Goal: Task Accomplishment & Management: Use online tool/utility

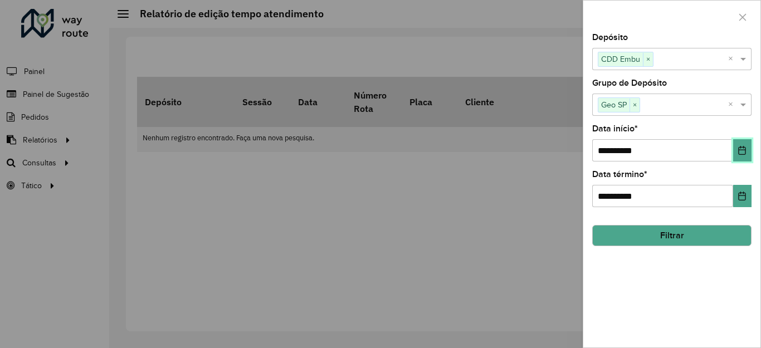
click at [745, 149] on icon "Choose Date" at bounding box center [742, 150] width 9 height 9
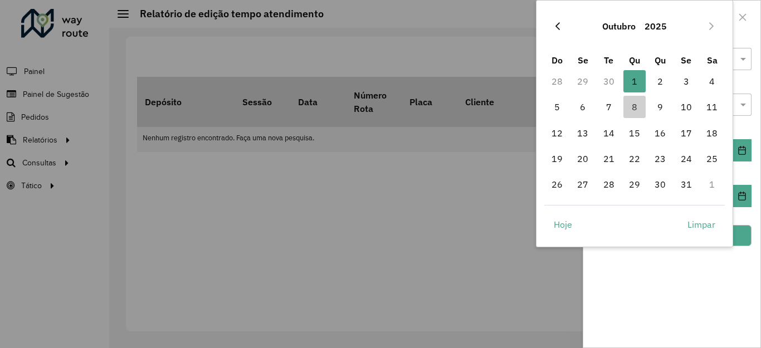
click at [553, 26] on icon "Previous Month" at bounding box center [557, 26] width 9 height 9
click at [577, 84] on span "1" at bounding box center [583, 81] width 22 height 22
type input "**********"
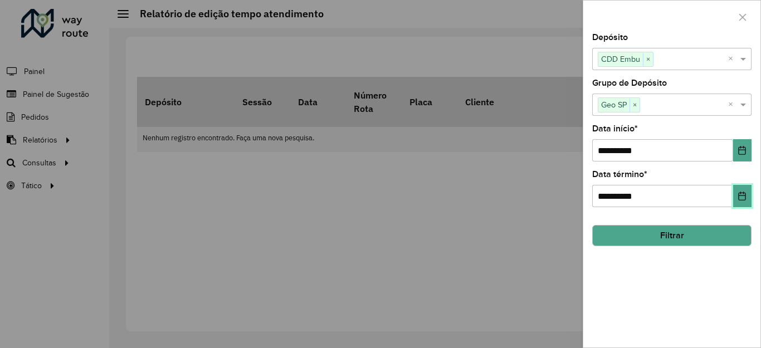
click at [737, 194] on button "Choose Date" at bounding box center [742, 196] width 18 height 22
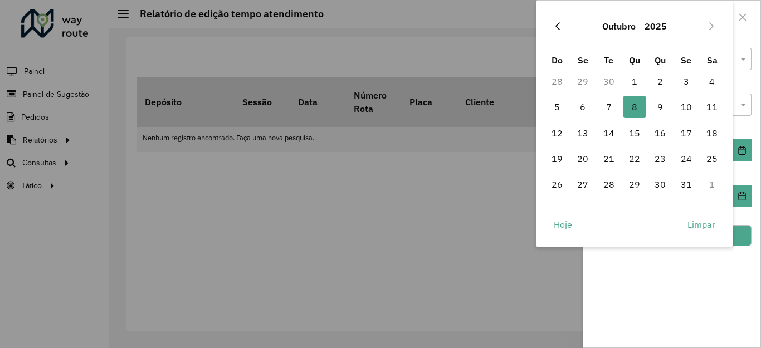
click at [556, 28] on icon "Previous Month" at bounding box center [557, 26] width 9 height 9
click at [606, 182] on span "30" at bounding box center [609, 184] width 22 height 22
type input "**********"
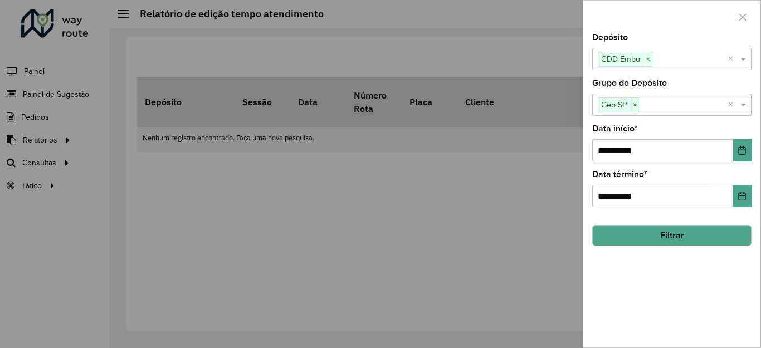
click at [696, 236] on button "Filtrar" at bounding box center [671, 235] width 159 height 21
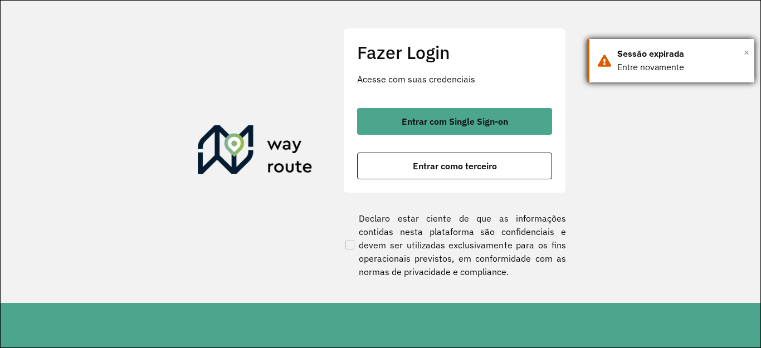
click at [744, 51] on span "×" at bounding box center [747, 52] width 6 height 17
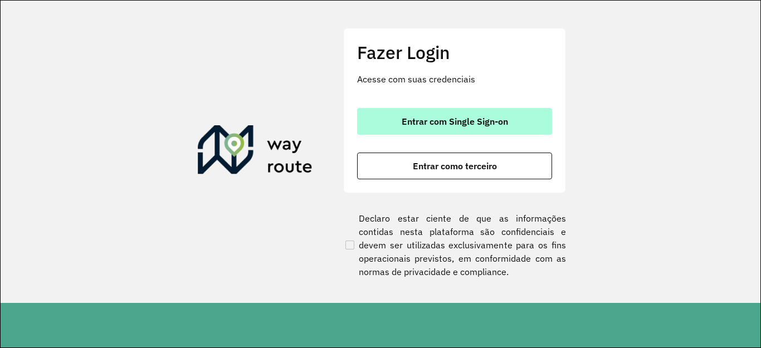
click at [484, 115] on button "Entrar com Single Sign-on" at bounding box center [454, 121] width 195 height 27
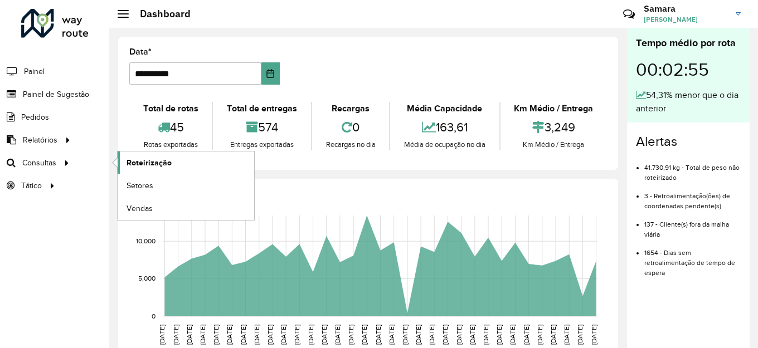
click at [158, 163] on span "Roteirização" at bounding box center [148, 163] width 45 height 12
click at [148, 160] on span "Roteirização" at bounding box center [148, 163] width 45 height 12
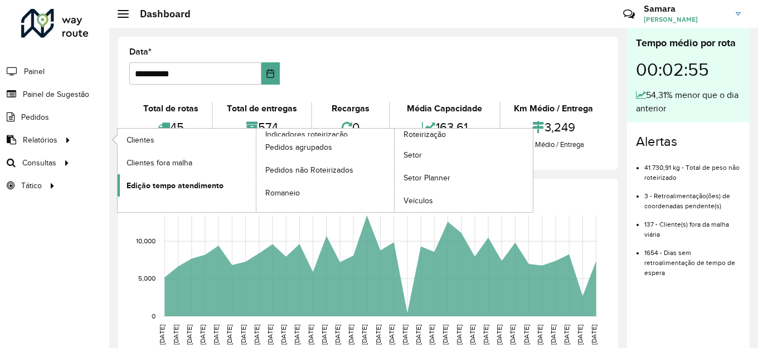
click at [193, 183] on span "Edição tempo atendimento" at bounding box center [174, 186] width 97 height 12
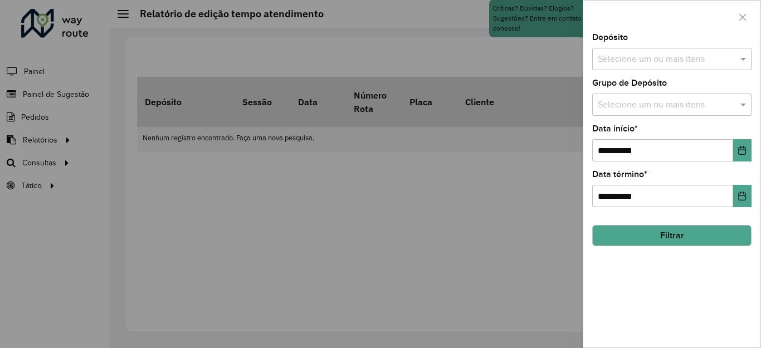
click at [652, 55] on input "text" at bounding box center [666, 59] width 143 height 13
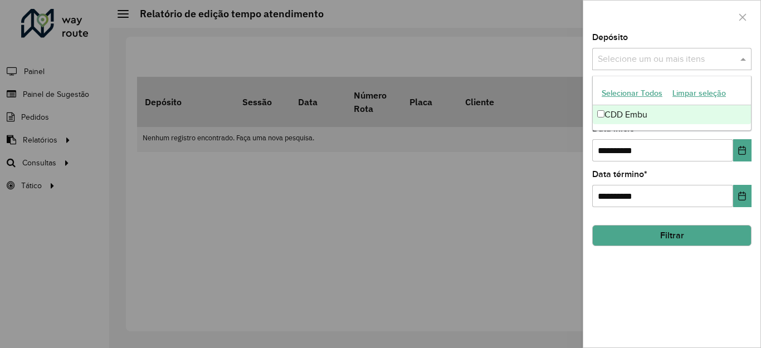
click at [612, 110] on div "CDD Embu" at bounding box center [672, 114] width 158 height 19
click at [704, 28] on div at bounding box center [671, 17] width 177 height 33
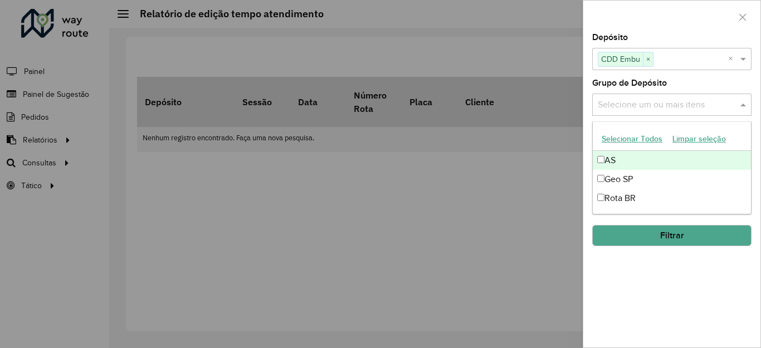
click at [674, 105] on input "text" at bounding box center [666, 105] width 143 height 13
click at [632, 98] on div "Selecione um ou mais itens" at bounding box center [671, 105] width 159 height 22
click at [635, 134] on button "Selecionar Todos" at bounding box center [632, 138] width 71 height 17
click at [541, 31] on div at bounding box center [380, 174] width 761 height 348
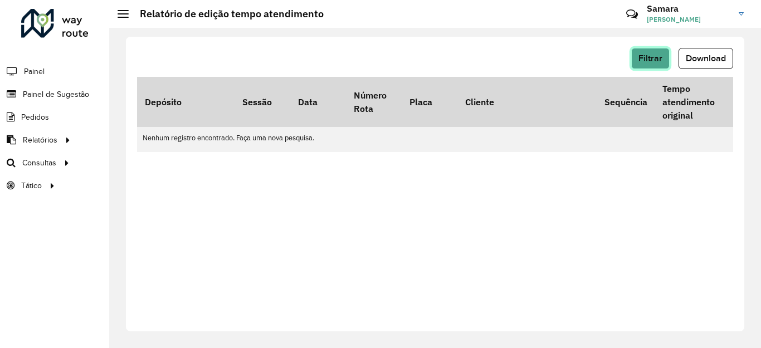
click at [653, 58] on span "Filtrar" at bounding box center [651, 57] width 24 height 9
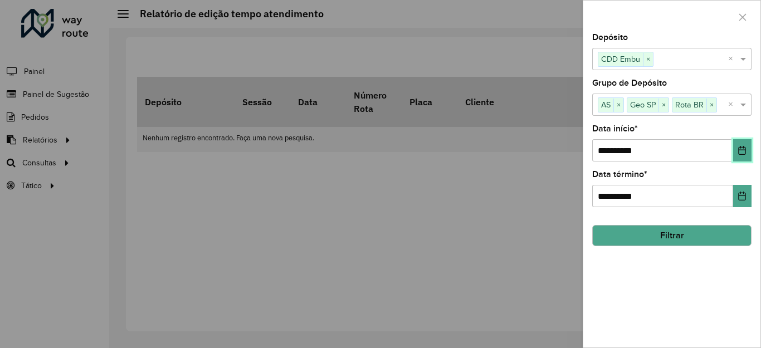
click at [742, 148] on icon "Choose Date" at bounding box center [742, 150] width 7 height 9
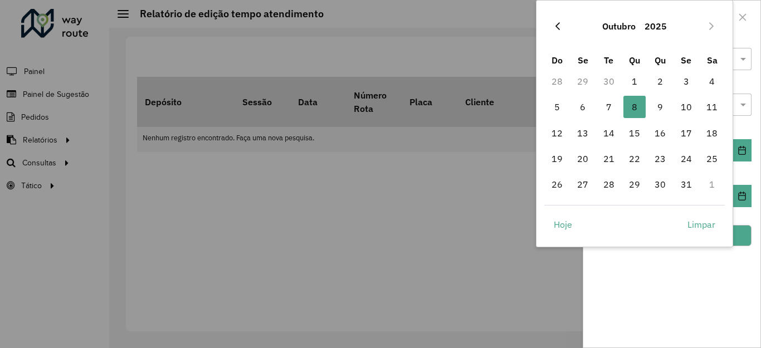
click at [557, 25] on icon "Previous Month" at bounding box center [557, 26] width 9 height 9
click at [583, 79] on span "1" at bounding box center [583, 81] width 22 height 22
type input "**********"
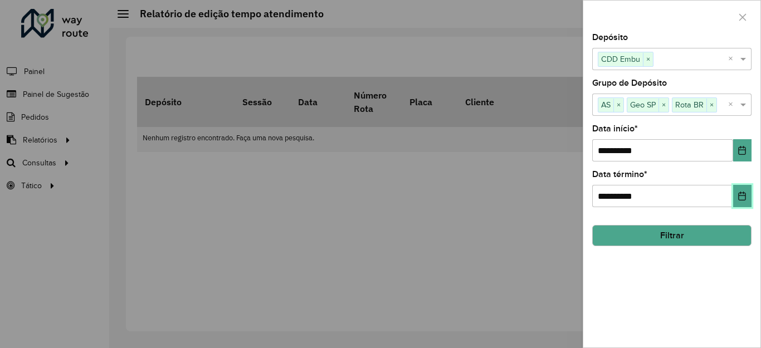
click at [747, 192] on icon "Choose Date" at bounding box center [742, 196] width 9 height 9
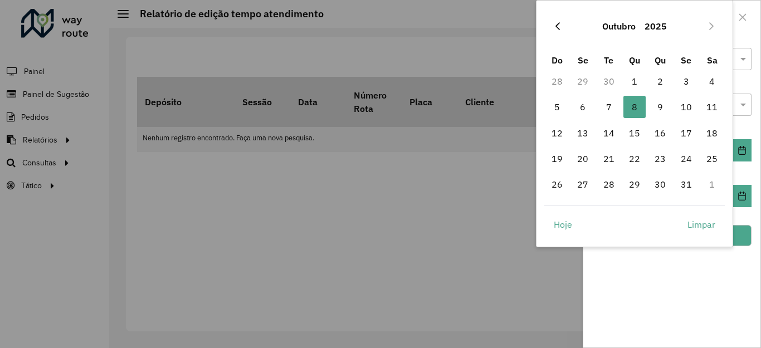
click at [558, 31] on button "Previous Month" at bounding box center [558, 26] width 18 height 18
click at [605, 179] on span "30" at bounding box center [609, 184] width 22 height 22
type input "**********"
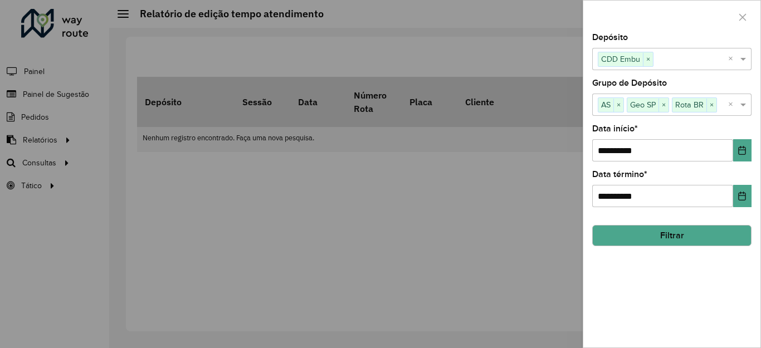
click at [690, 233] on button "Filtrar" at bounding box center [671, 235] width 159 height 21
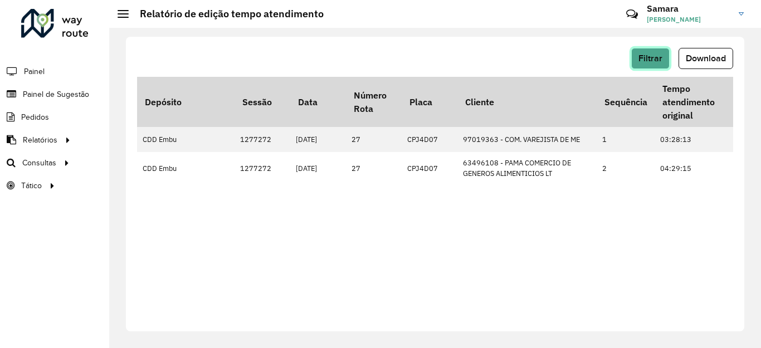
click at [654, 58] on span "Filtrar" at bounding box center [651, 57] width 24 height 9
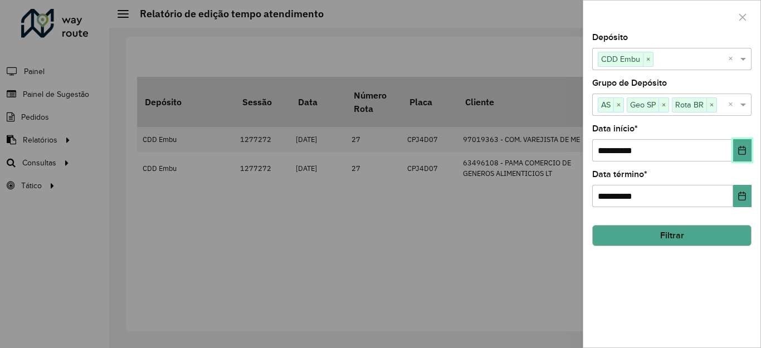
click at [739, 149] on icon "Choose Date" at bounding box center [742, 150] width 7 height 9
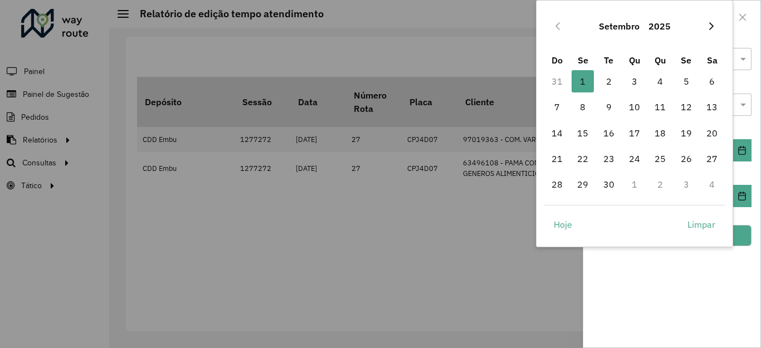
click at [711, 32] on button "Next Month" at bounding box center [712, 26] width 18 height 18
click at [629, 83] on span "1" at bounding box center [634, 81] width 22 height 22
type input "**********"
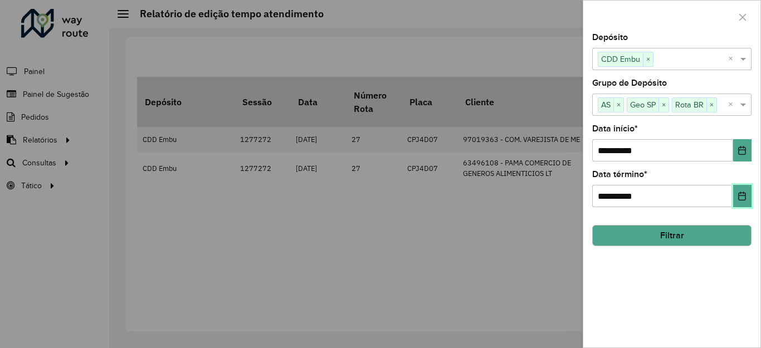
click at [742, 197] on icon "Choose Date" at bounding box center [742, 196] width 9 height 9
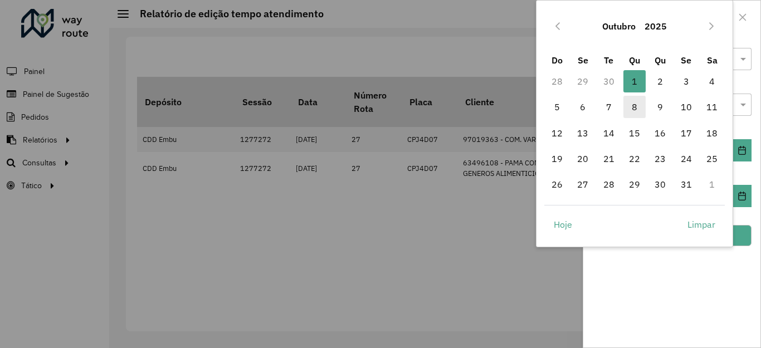
click at [636, 105] on span "8" at bounding box center [634, 107] width 22 height 22
type input "**********"
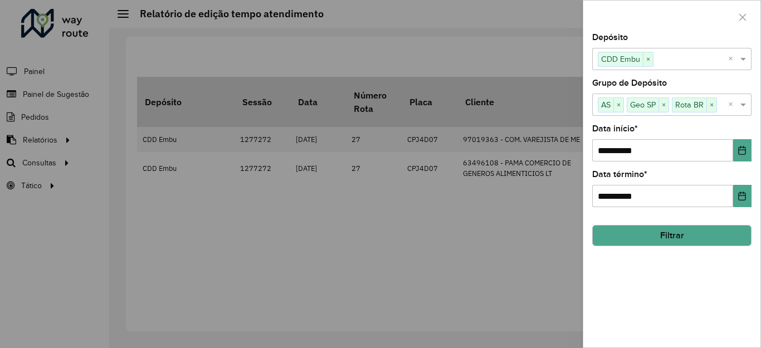
click at [705, 243] on button "Filtrar" at bounding box center [671, 235] width 159 height 21
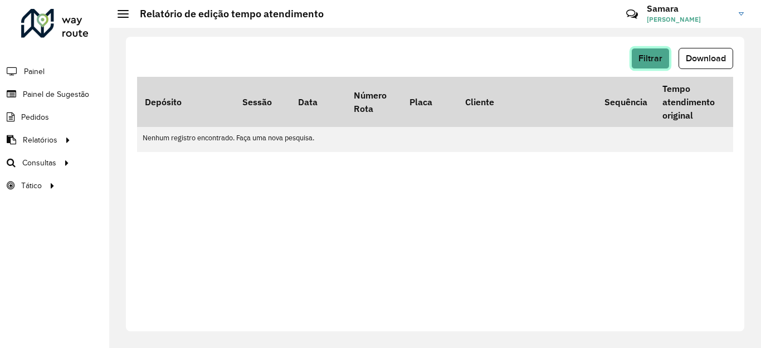
click at [653, 54] on span "Filtrar" at bounding box center [651, 57] width 24 height 9
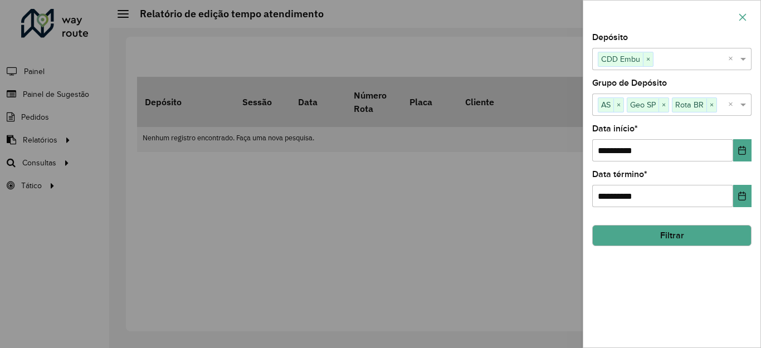
click at [746, 16] on icon "button" at bounding box center [742, 17] width 9 height 9
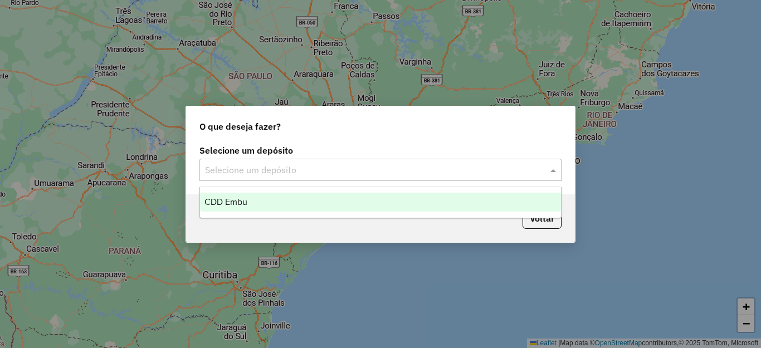
click at [260, 164] on input "text" at bounding box center [369, 170] width 329 height 13
click at [244, 201] on span "CDD Embu" at bounding box center [225, 201] width 43 height 9
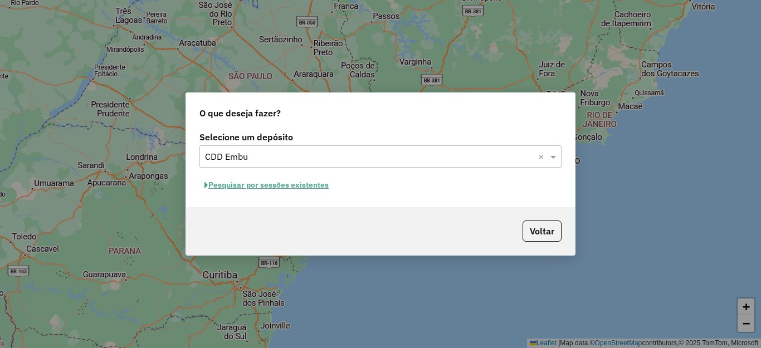
click at [259, 187] on button "Pesquisar por sessões existentes" at bounding box center [266, 185] width 134 height 17
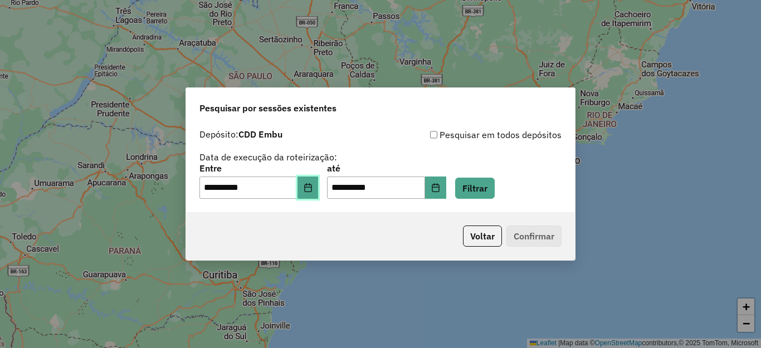
click at [313, 190] on icon "Choose Date" at bounding box center [308, 187] width 9 height 9
click at [488, 233] on button "Voltar" at bounding box center [482, 236] width 39 height 21
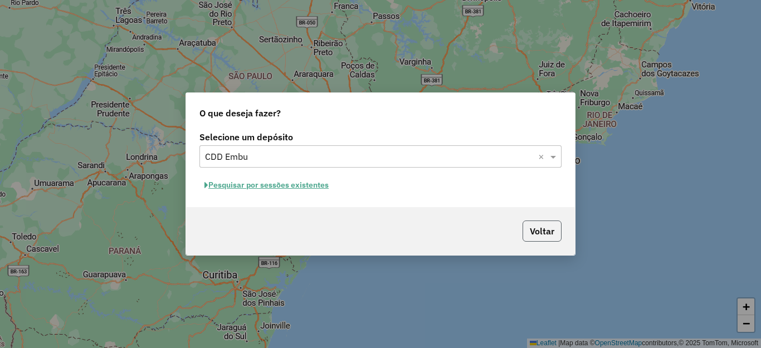
click at [536, 234] on button "Voltar" at bounding box center [542, 231] width 39 height 21
